Goal: Navigation & Orientation: Find specific page/section

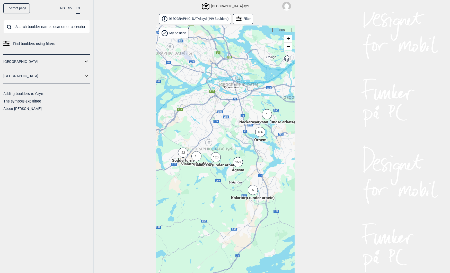
click at [19, 8] on link "To front page" at bounding box center [16, 8] width 26 height 10
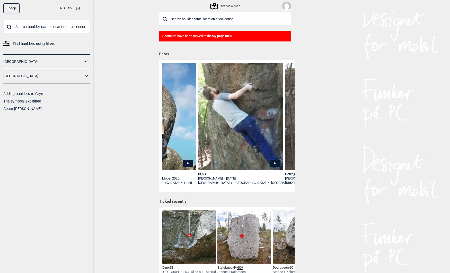
scroll to position [0, 226]
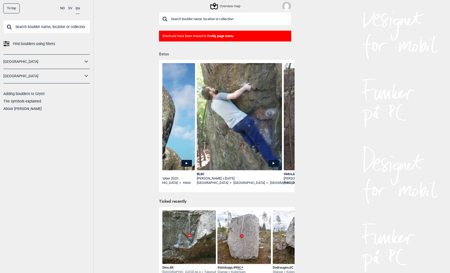
click at [87, 77] on icon at bounding box center [86, 75] width 7 height 7
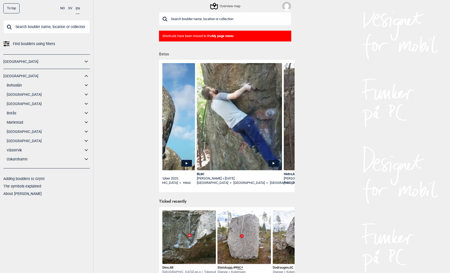
click at [86, 140] on icon at bounding box center [86, 140] width 7 height 7
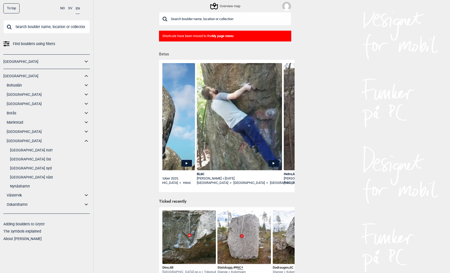
click at [22, 167] on link "[GEOGRAPHIC_DATA] syd" at bounding box center [50, 167] width 80 height 7
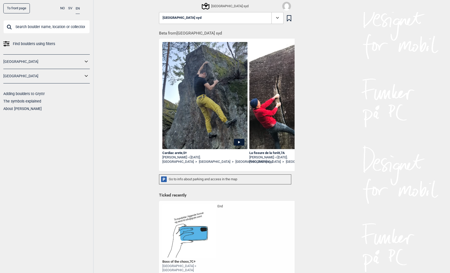
click at [220, 8] on div "[GEOGRAPHIC_DATA] syd" at bounding box center [225, 6] width 46 height 6
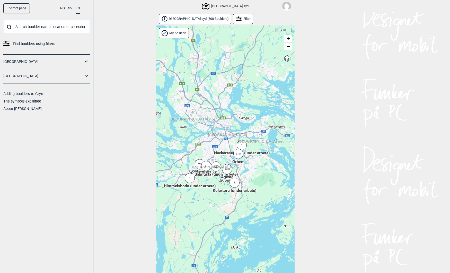
drag, startPoint x: 170, startPoint y: 210, endPoint x: 187, endPoint y: 206, distance: 17.7
click at [187, 206] on div "Hallingdal Stange [GEOGRAPHIC_DATA] syd [GEOGRAPHIC_DATA] og omegn [GEOGRAPHIC_…" at bounding box center [225, 154] width 139 height 259
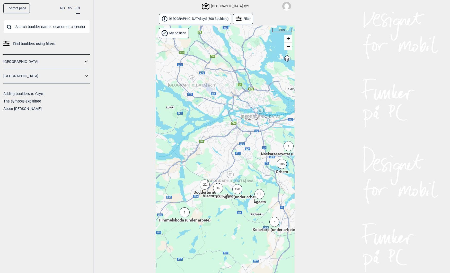
drag, startPoint x: 175, startPoint y: 222, endPoint x: 203, endPoint y: 208, distance: 30.6
click at [203, 208] on div "Hallingdal Stange [GEOGRAPHIC_DATA] syd [GEOGRAPHIC_DATA] og omegn [GEOGRAPHIC_…" at bounding box center [225, 154] width 139 height 259
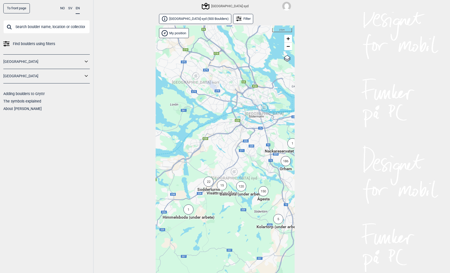
click at [207, 183] on div "22" at bounding box center [208, 181] width 10 height 10
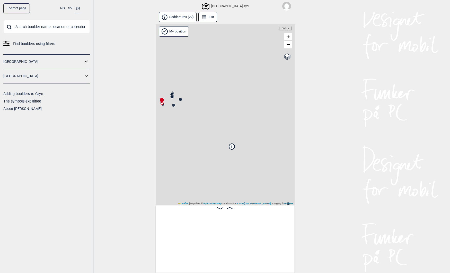
scroll to position [0, 40]
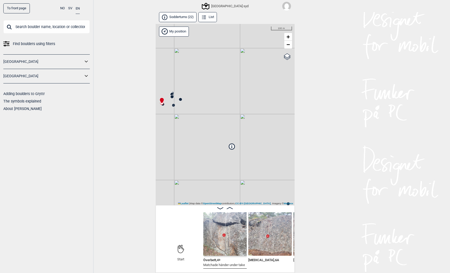
click at [185, 17] on button "Sodderturns (22)" at bounding box center [178, 17] width 38 height 10
